Goal: Register for event/course

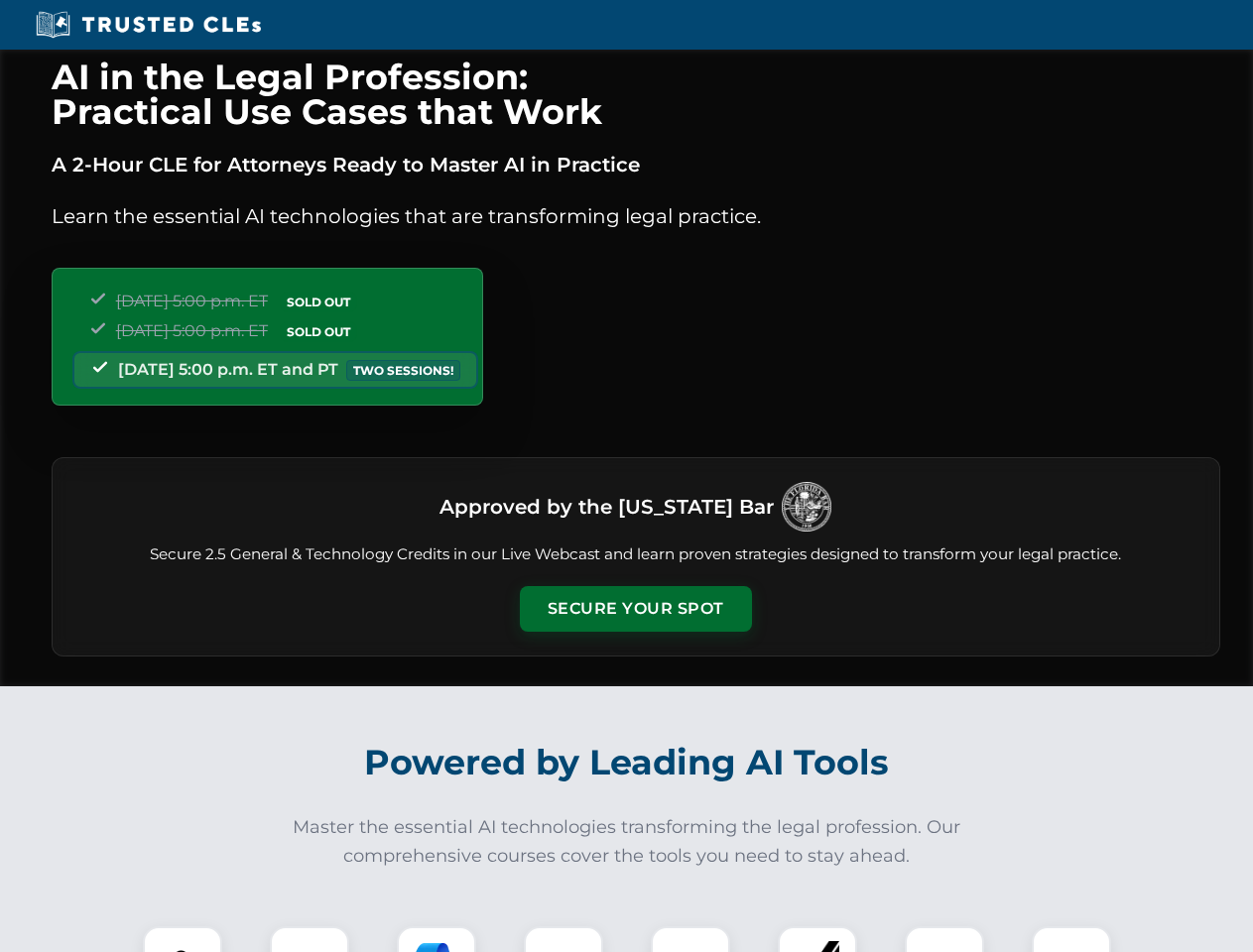
click at [635, 609] on button "Secure Your Spot" at bounding box center [635, 609] width 232 height 46
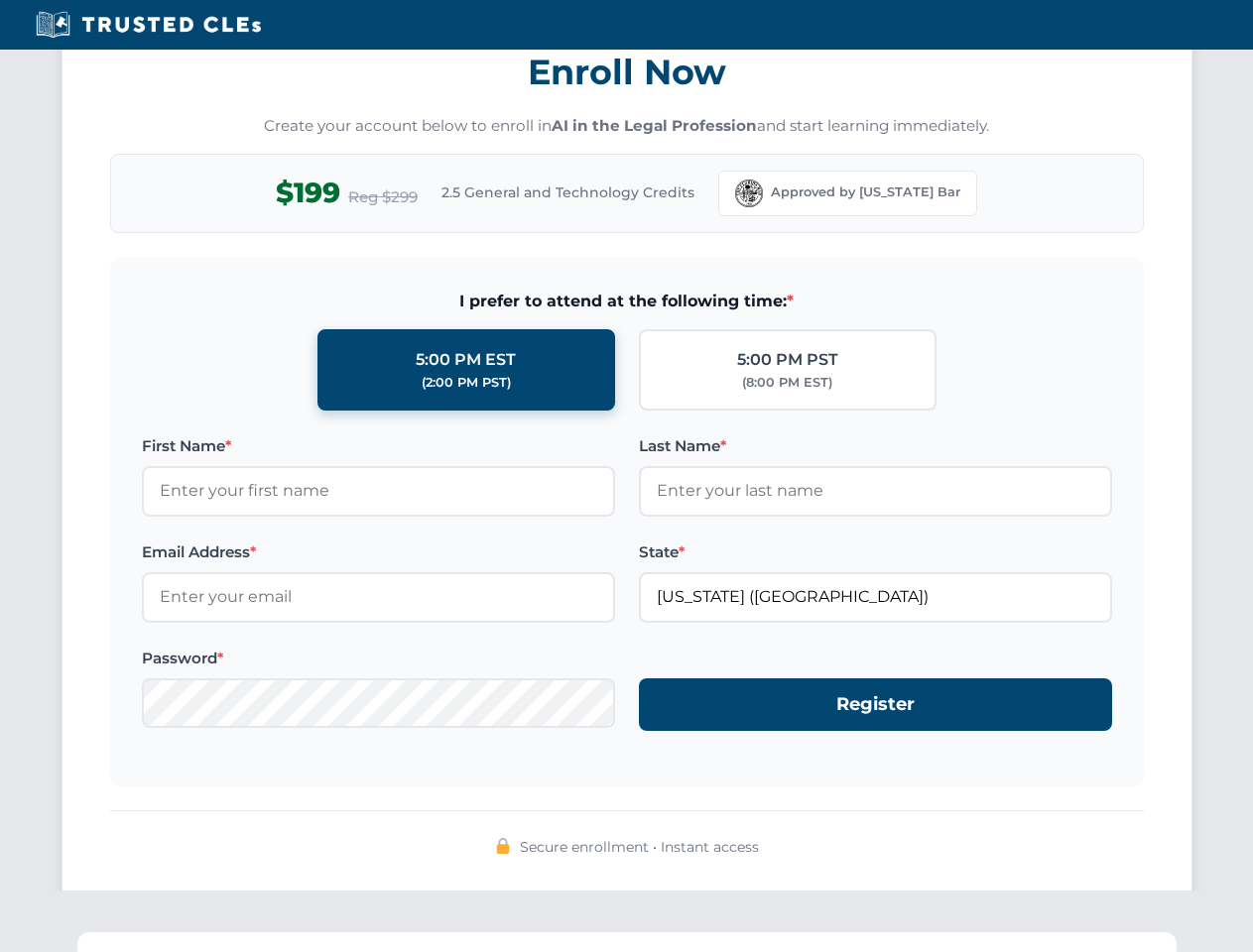
scroll to position [1947, 0]
